Goal: Transaction & Acquisition: Purchase product/service

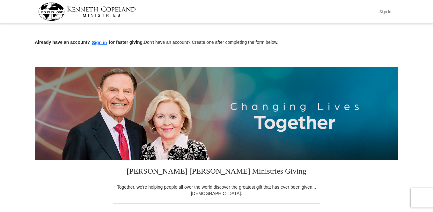
click at [385, 11] on button "Sign In" at bounding box center [385, 12] width 19 height 10
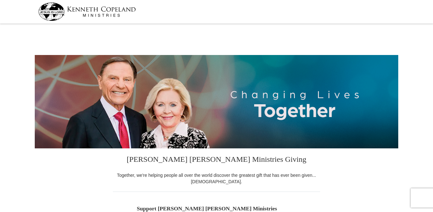
select select "CA"
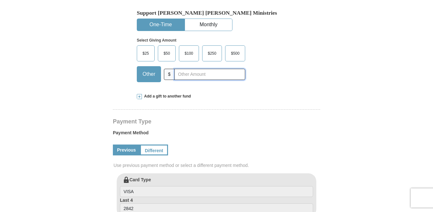
click at [196, 70] on input "text" at bounding box center [210, 74] width 71 height 11
click at [194, 76] on input "text" at bounding box center [210, 74] width 71 height 11
type input "0"
click at [140, 96] on span at bounding box center [139, 96] width 5 height 5
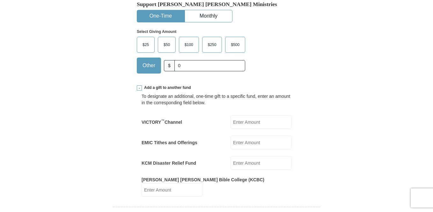
scroll to position [206, 0]
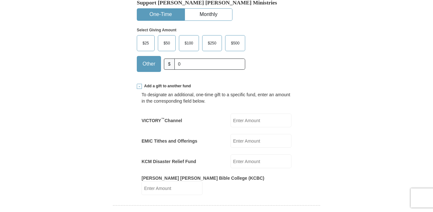
click at [249, 140] on input "EMIC Tithes and Offerings" at bounding box center [261, 141] width 61 height 14
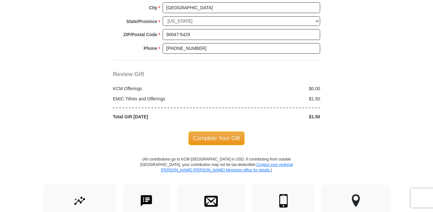
scroll to position [645, 0]
type input "1.50"
click at [231, 131] on span "Complete Your Gift" at bounding box center [217, 137] width 56 height 13
